Goal: Information Seeking & Learning: Learn about a topic

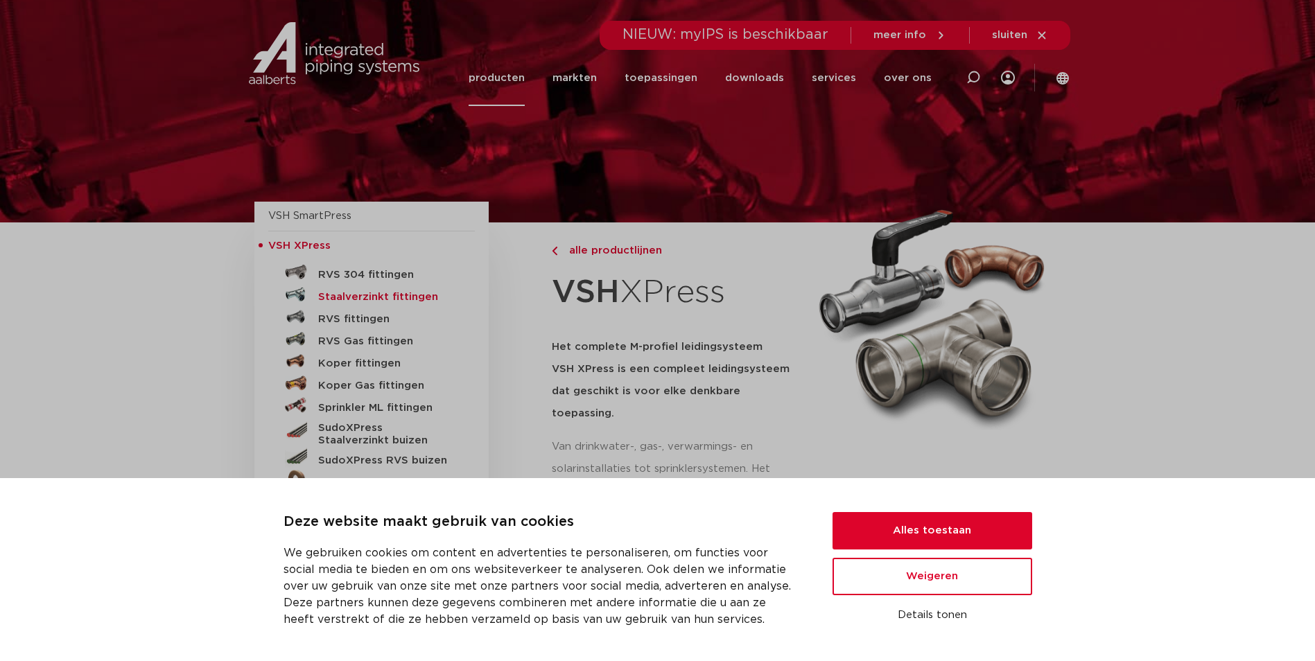
click at [367, 296] on h5 "Staalverzinkt fittingen" at bounding box center [386, 297] width 137 height 12
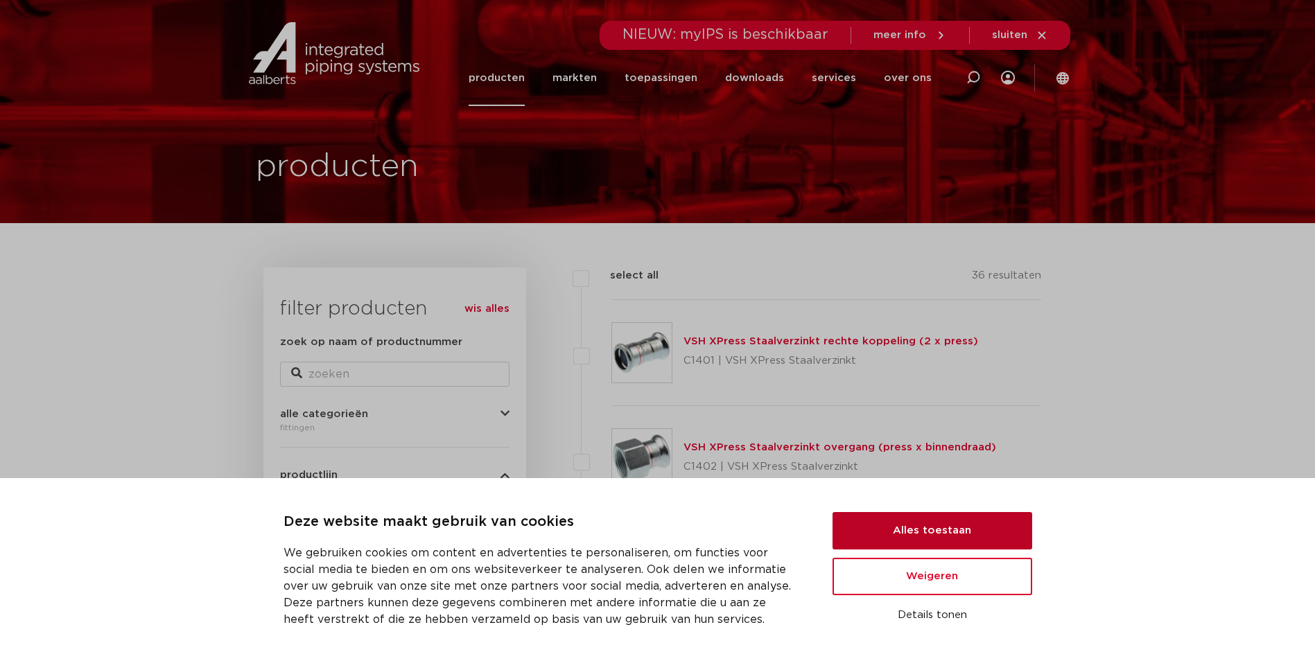
click at [894, 540] on button "Alles toestaan" at bounding box center [932, 530] width 200 height 37
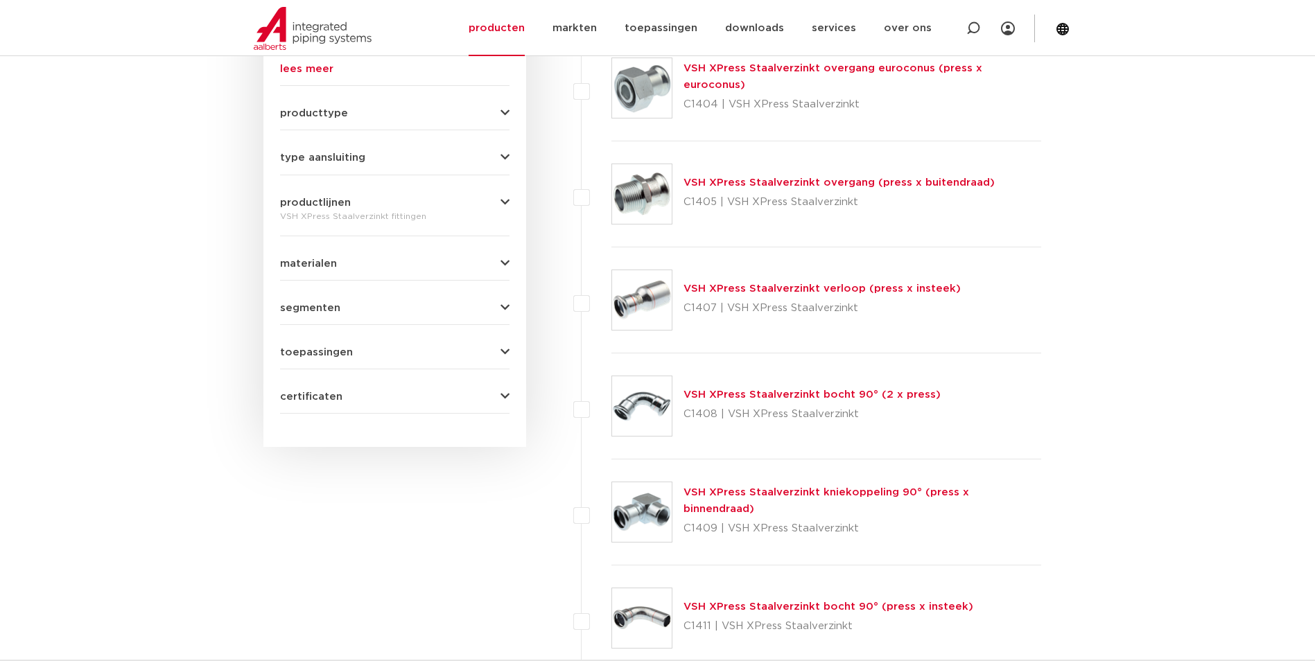
scroll to position [624, 0]
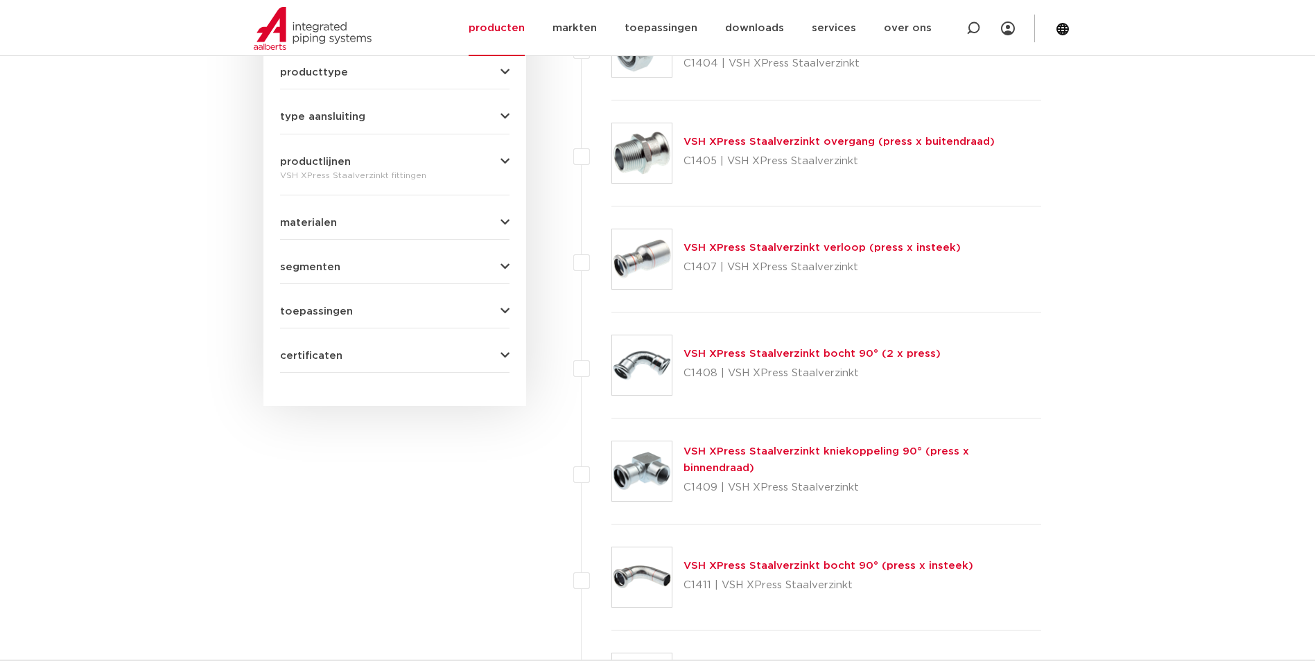
click at [503, 351] on icon "button" at bounding box center [504, 356] width 9 height 10
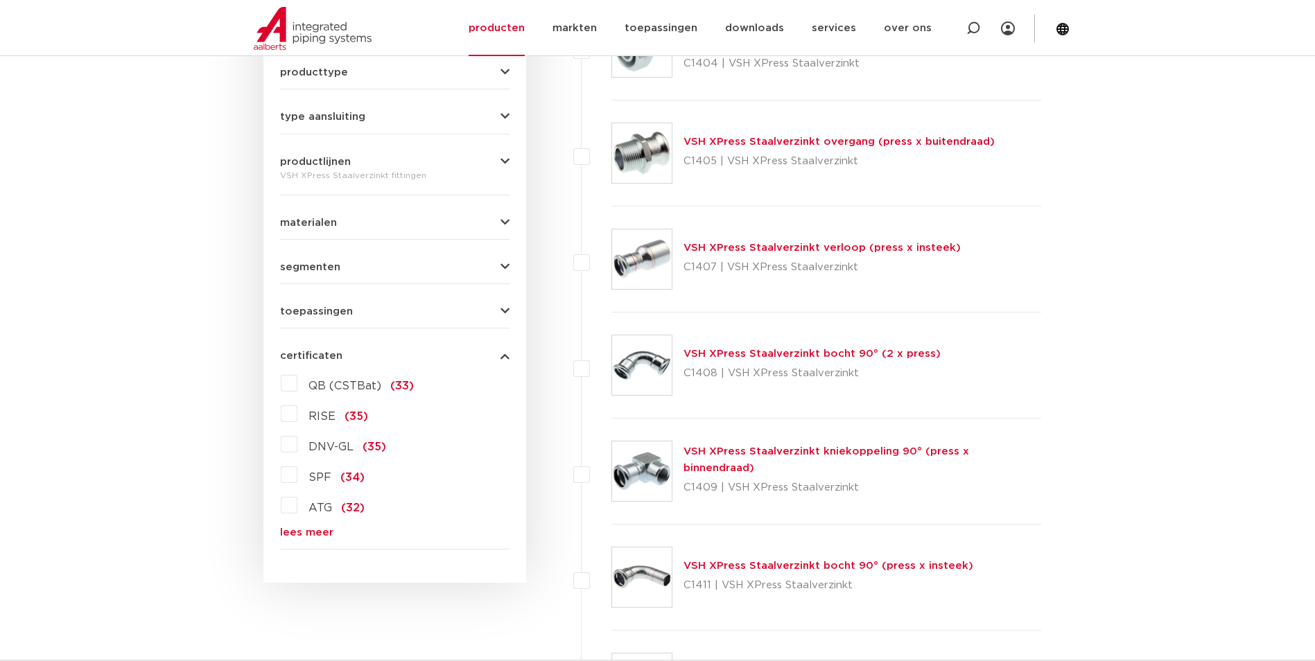
click at [500, 315] on icon "button" at bounding box center [504, 311] width 9 height 10
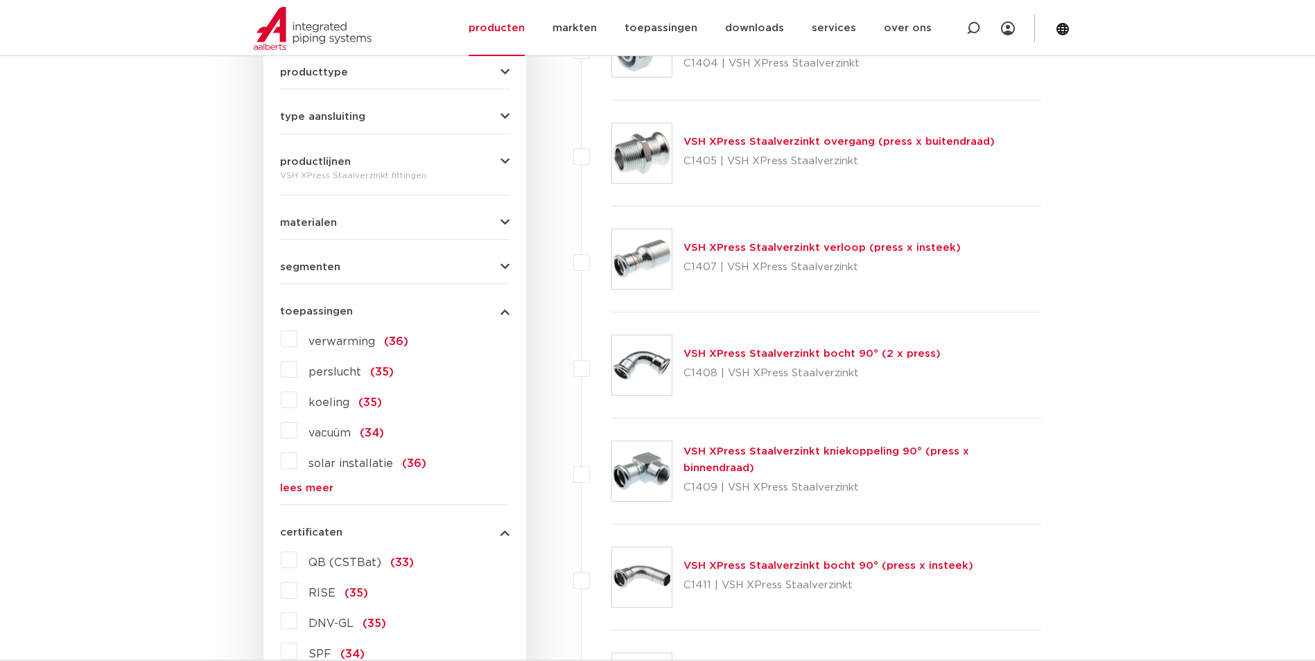
click at [299, 340] on label "verwarming (36)" at bounding box center [352, 339] width 111 height 22
click at [0, 0] on input "verwarming (36)" at bounding box center [0, 0] width 0 height 0
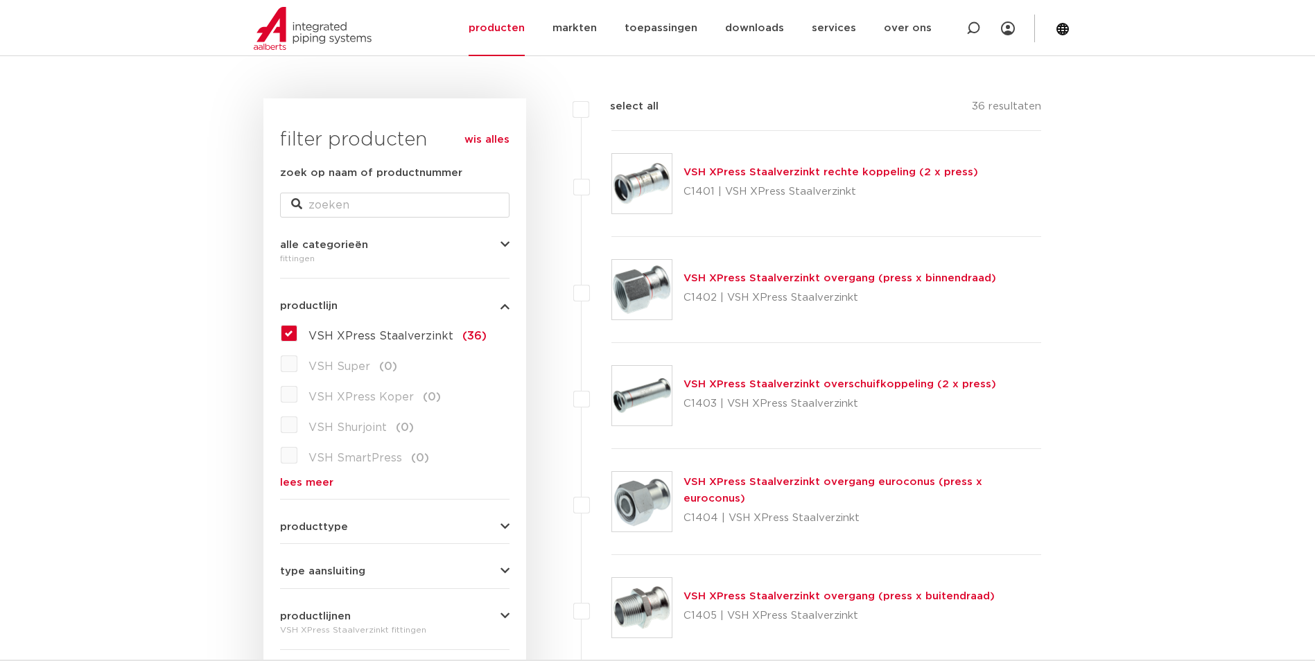
scroll to position [69, 0]
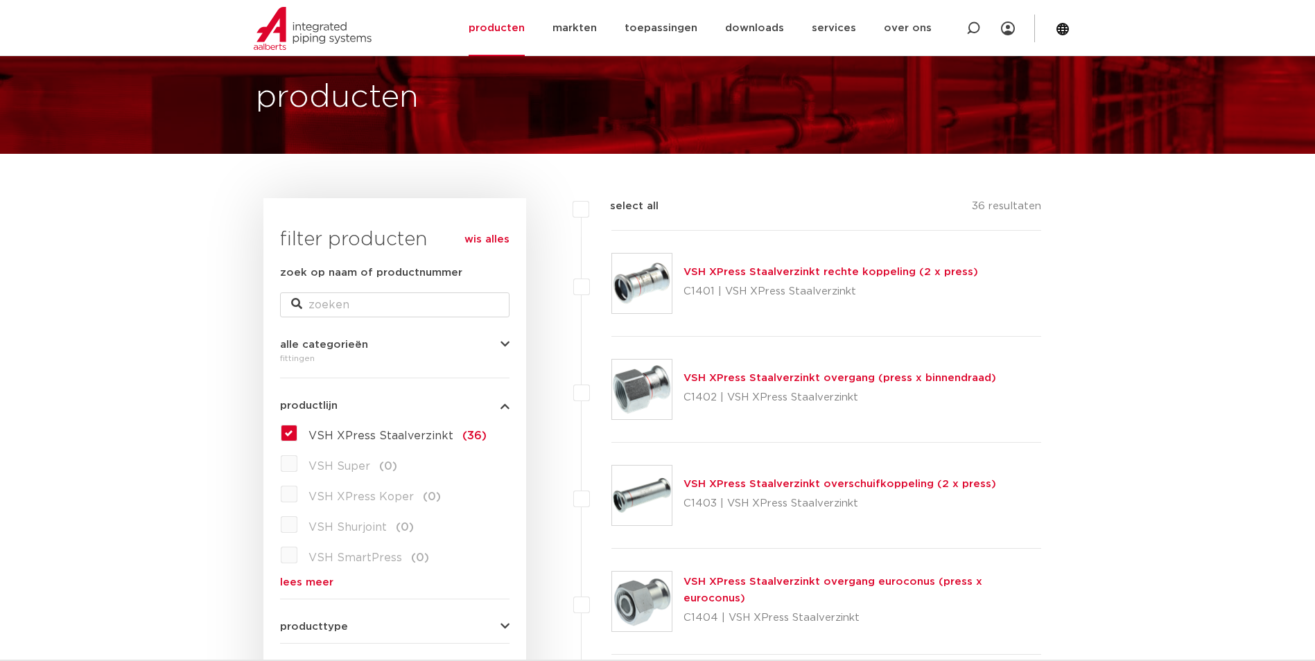
click at [505, 340] on icon "button" at bounding box center [504, 345] width 9 height 10
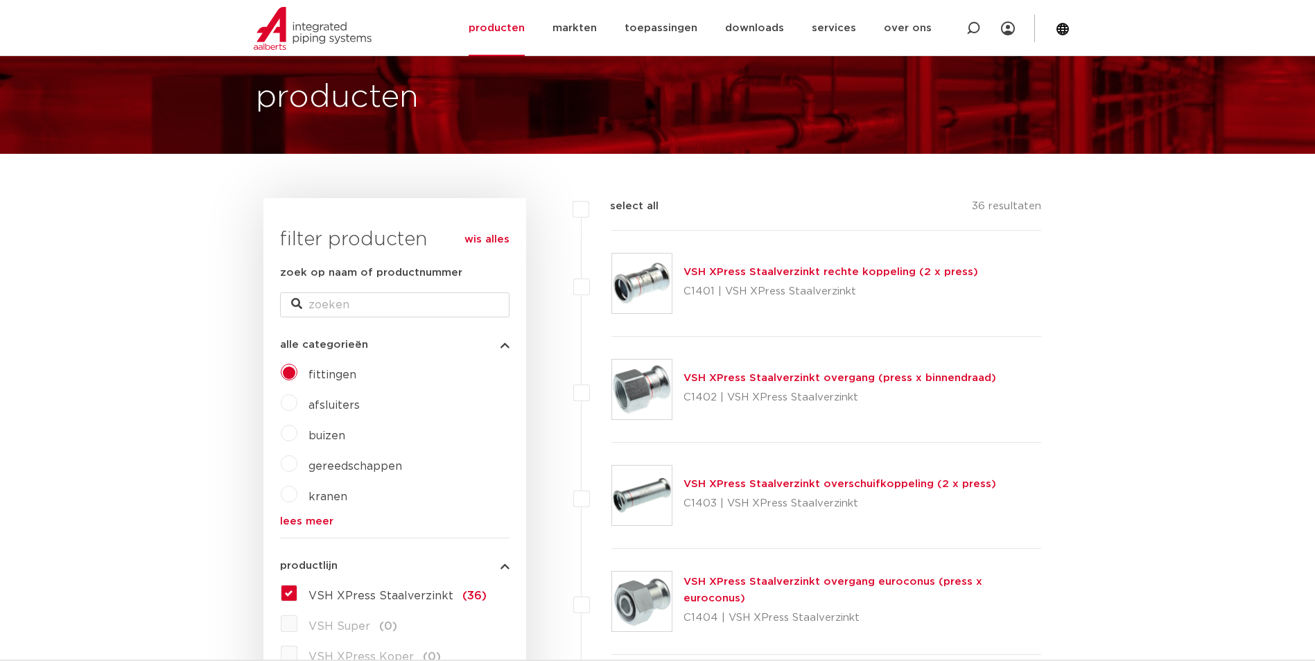
click at [505, 340] on icon "button" at bounding box center [504, 345] width 9 height 10
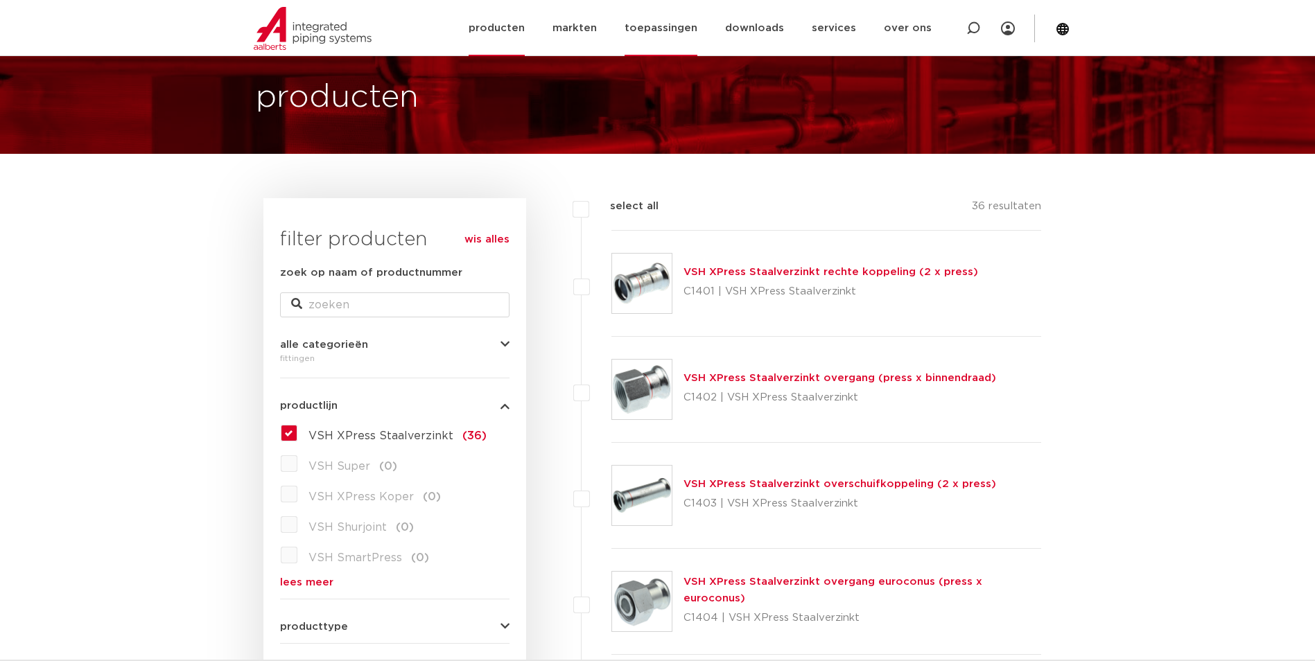
click at [688, 26] on link "toepassingen" at bounding box center [661, 28] width 73 height 56
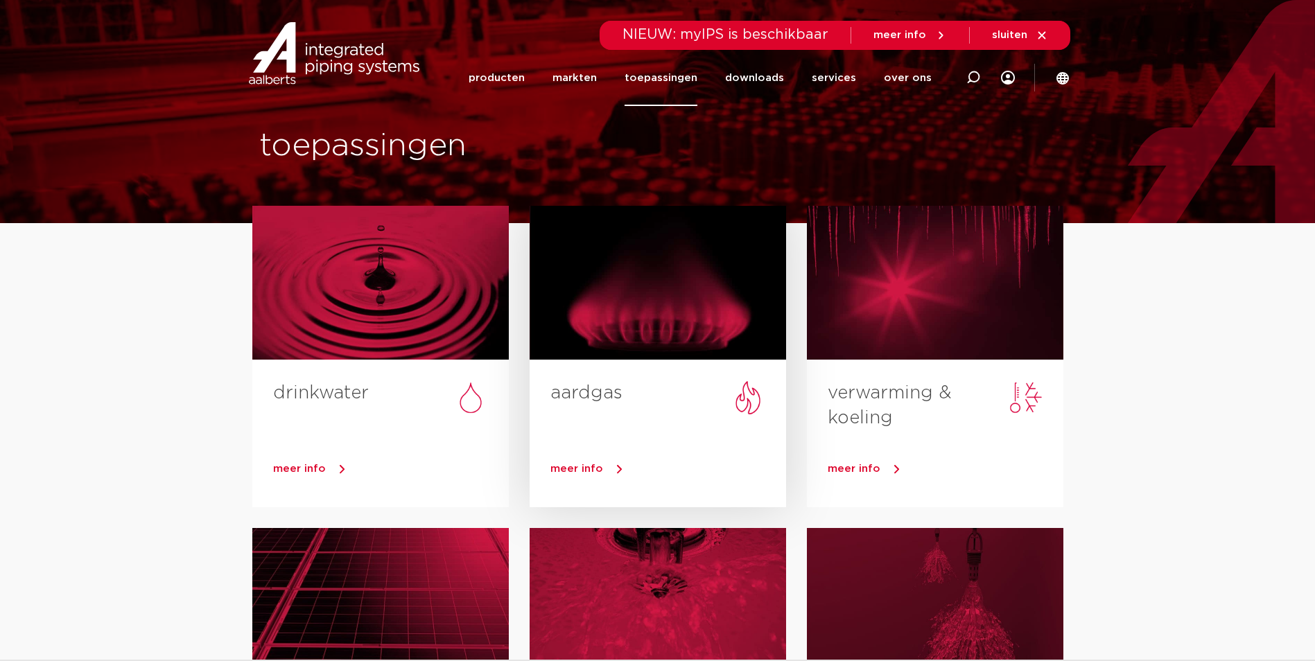
scroll to position [69, 0]
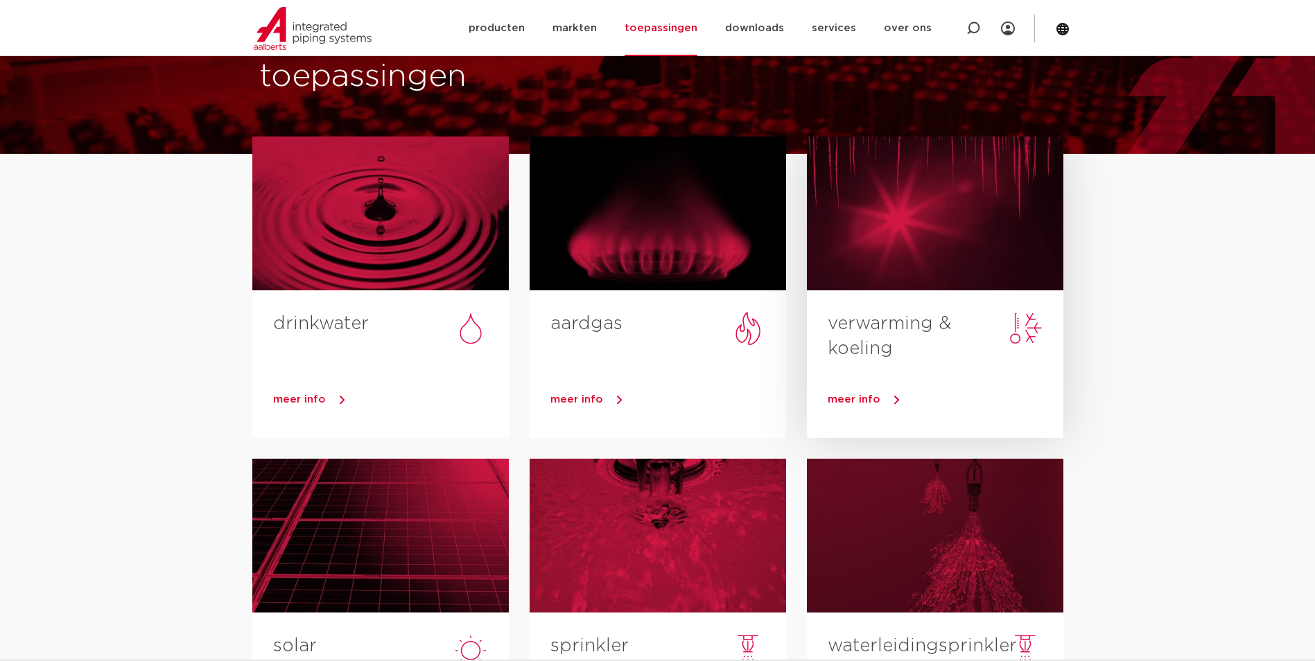
click at [941, 222] on div at bounding box center [935, 214] width 256 height 154
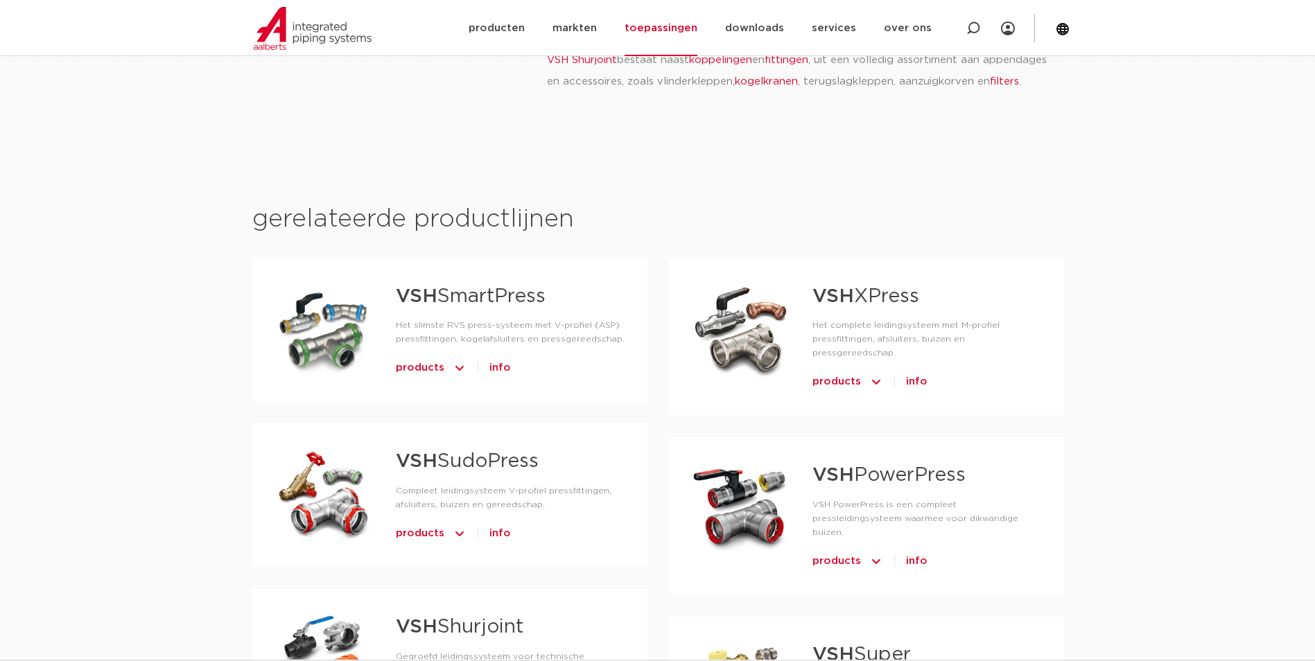
scroll to position [832, 0]
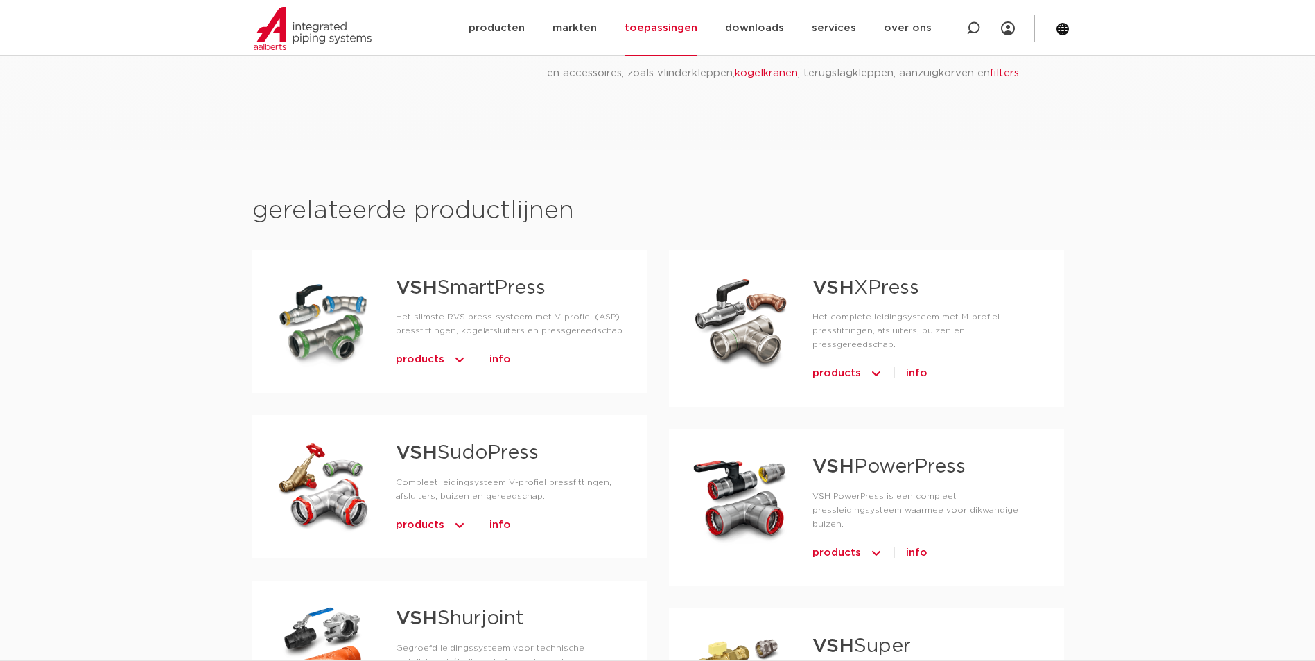
click at [915, 363] on span "info" at bounding box center [916, 374] width 21 height 22
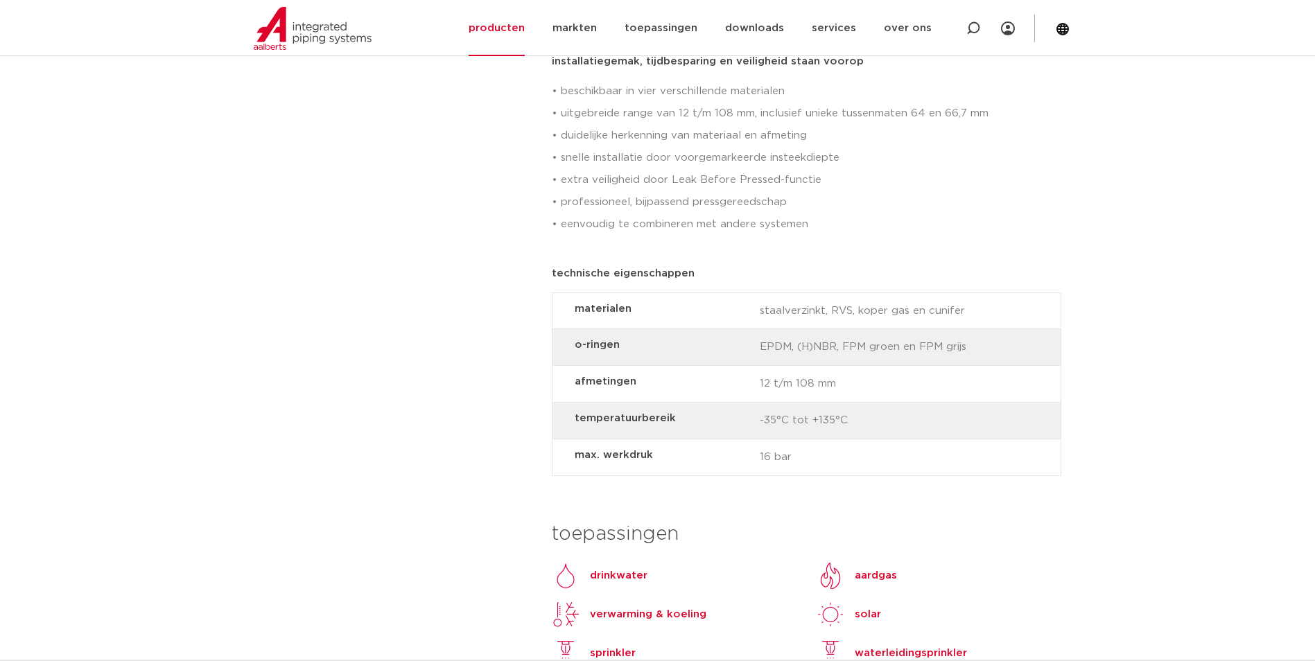
scroll to position [970, 0]
